Goal: Task Accomplishment & Management: Use online tool/utility

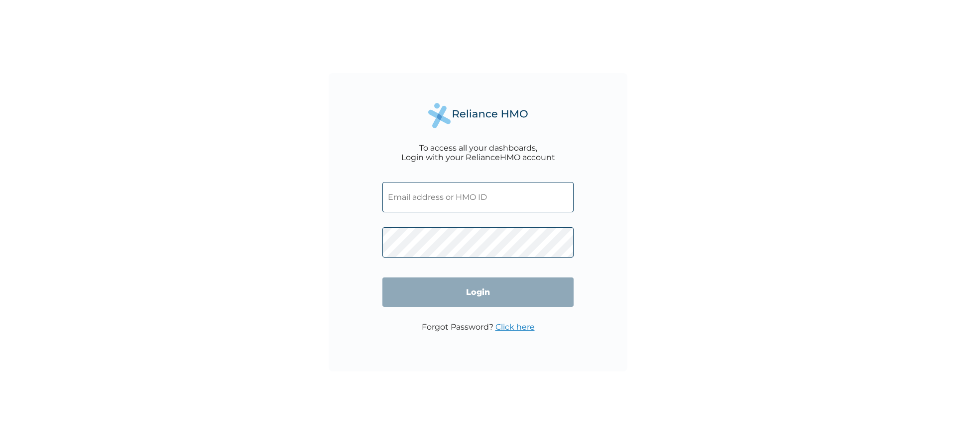
click at [527, 191] on input "text" at bounding box center [477, 197] width 191 height 30
type input "mildredakuagwu@yahoo.com"
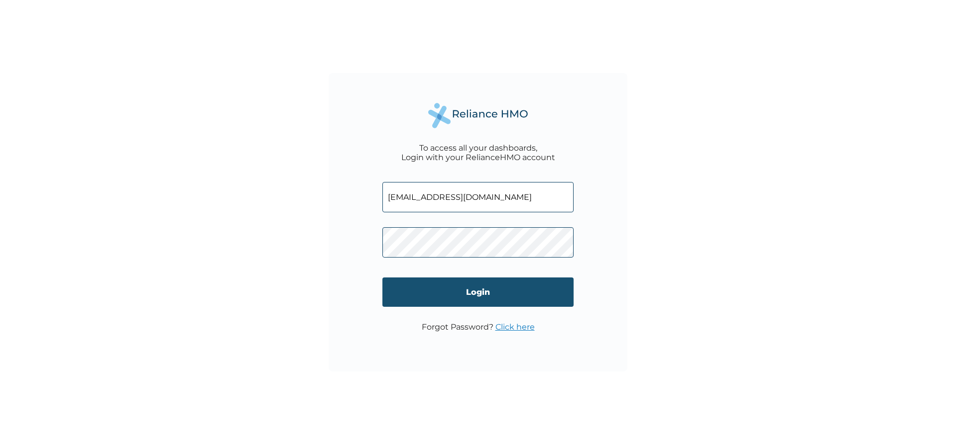
click at [474, 288] on input "Login" at bounding box center [477, 292] width 191 height 29
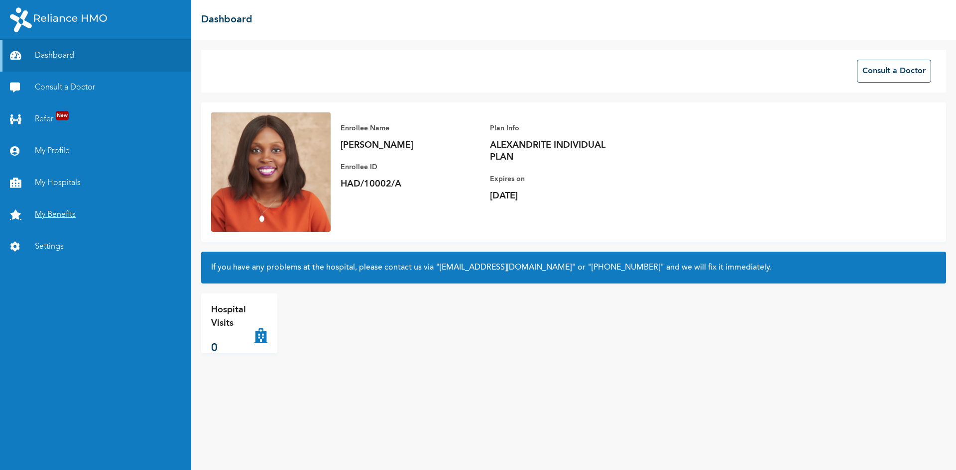
click at [70, 208] on link "My Benefits" at bounding box center [95, 215] width 191 height 32
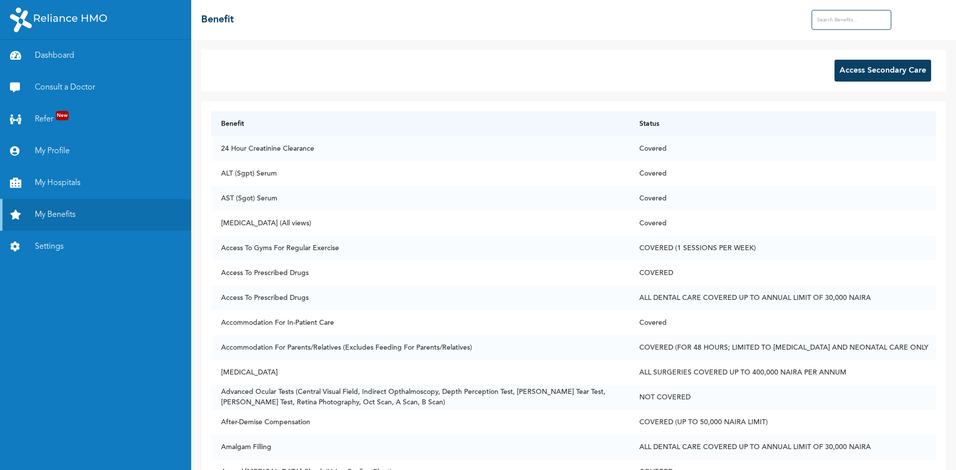
click at [872, 68] on button "Access Secondary Care" at bounding box center [882, 71] width 97 height 22
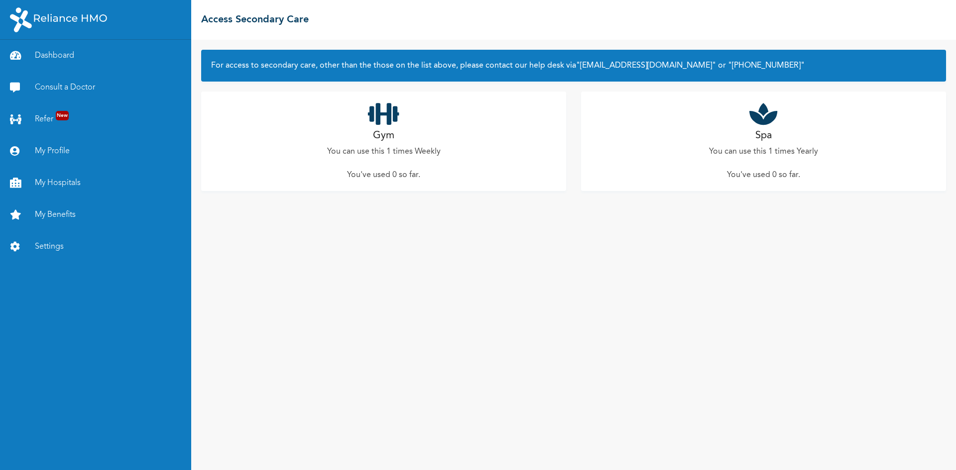
click at [377, 126] on icon at bounding box center [383, 114] width 31 height 25
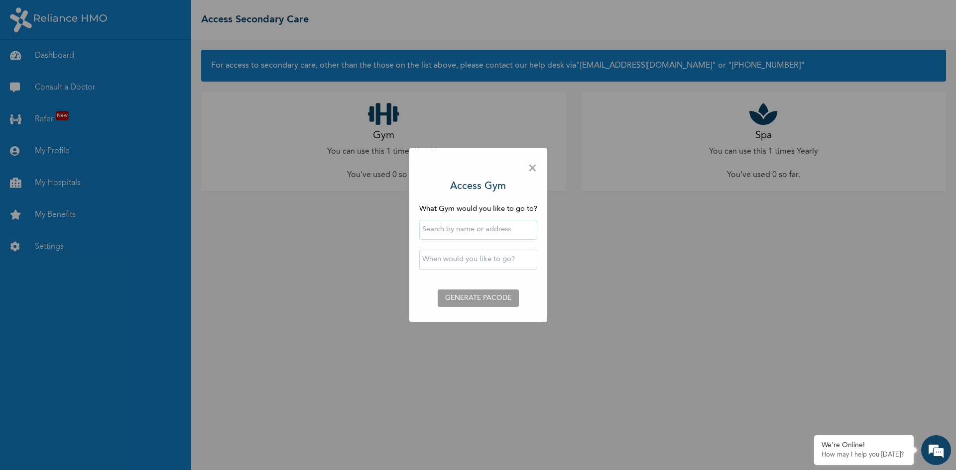
click at [447, 227] on input "text" at bounding box center [478, 230] width 118 height 20
type input "Ayasumar Gym & Fitness Center"
click at [438, 261] on input "text" at bounding box center [478, 260] width 118 height 20
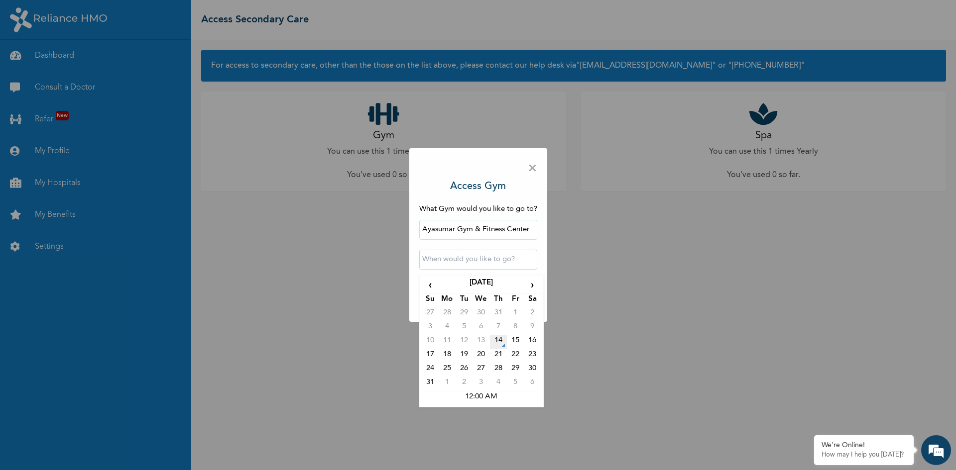
click at [498, 343] on td "14" at bounding box center [498, 342] width 17 height 14
type input "[DATE] 12:00 AM"
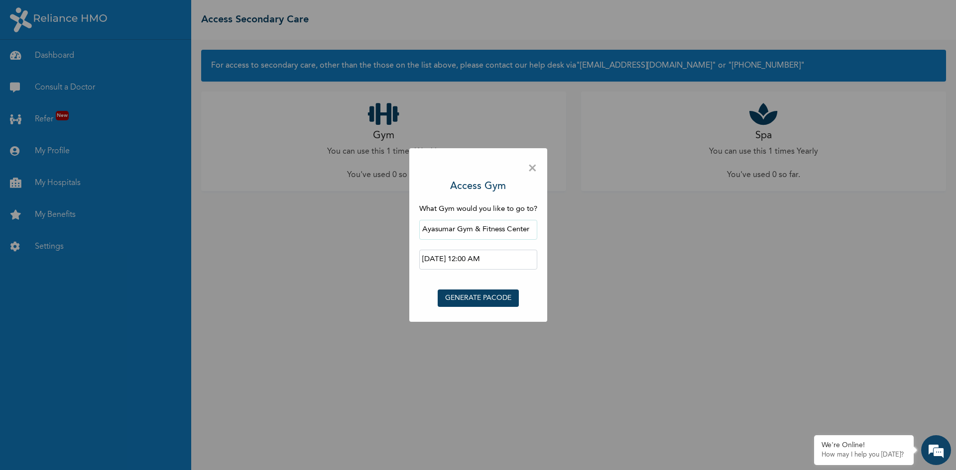
click at [494, 298] on button "GENERATE PACODE" at bounding box center [477, 298] width 81 height 17
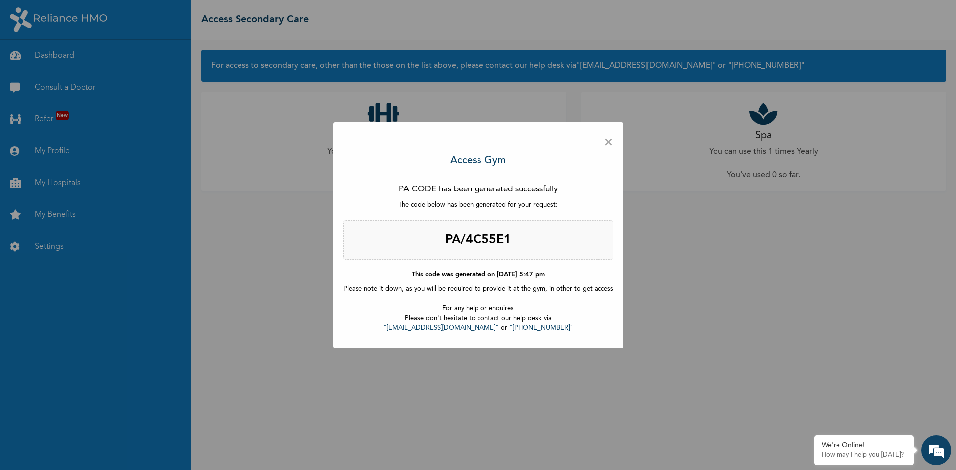
click at [604, 145] on span "×" at bounding box center [608, 142] width 9 height 21
click at [607, 145] on span "×" at bounding box center [608, 142] width 9 height 21
click at [604, 143] on span "×" at bounding box center [608, 142] width 9 height 21
click at [637, 357] on div "× Access Gym PA CODE has been generated successfully The code below has been ge…" at bounding box center [478, 235] width 956 height 470
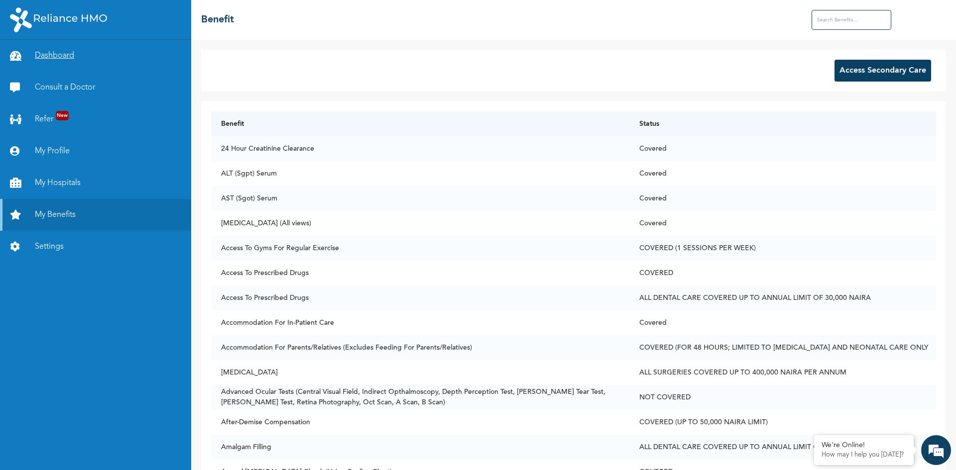
click at [66, 52] on link "Dashboard" at bounding box center [95, 56] width 191 height 32
